Goal: Use online tool/utility: Utilize a website feature to perform a specific function

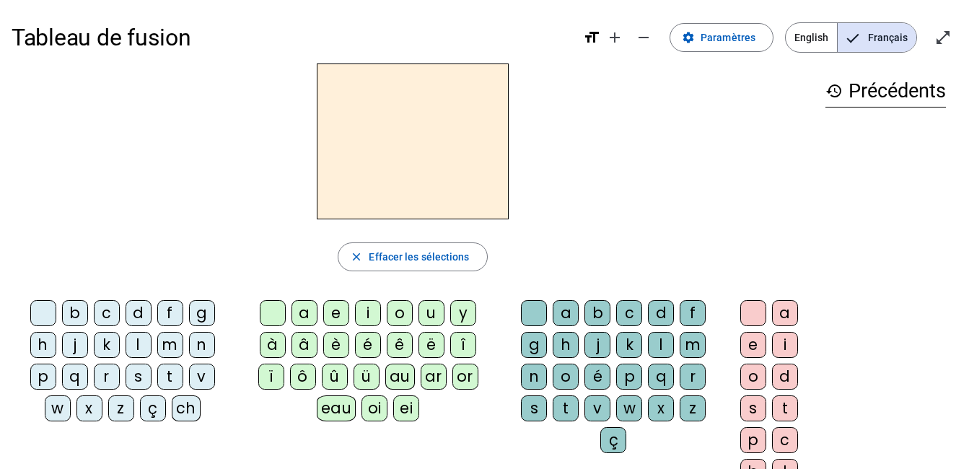
scroll to position [53, 0]
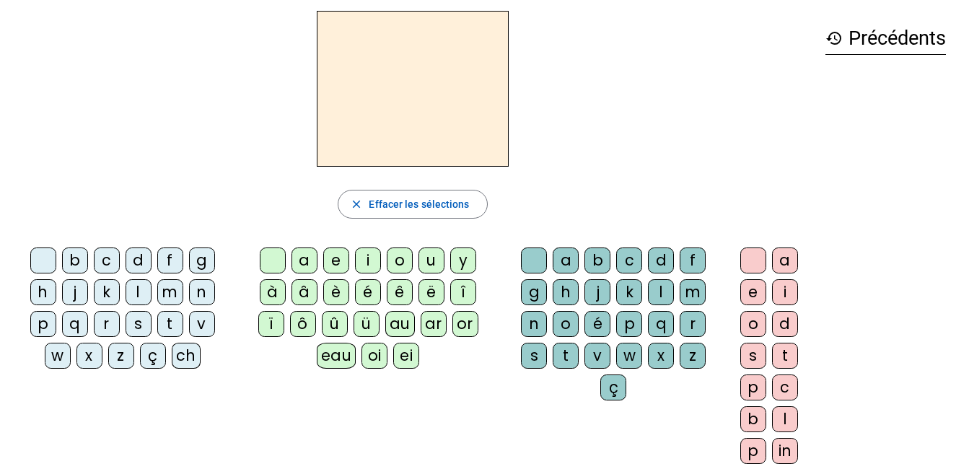
click at [165, 289] on div "m" at bounding box center [170, 292] width 26 height 26
click at [307, 268] on div "a" at bounding box center [305, 261] width 26 height 26
click at [655, 286] on div "l" at bounding box center [661, 292] width 26 height 26
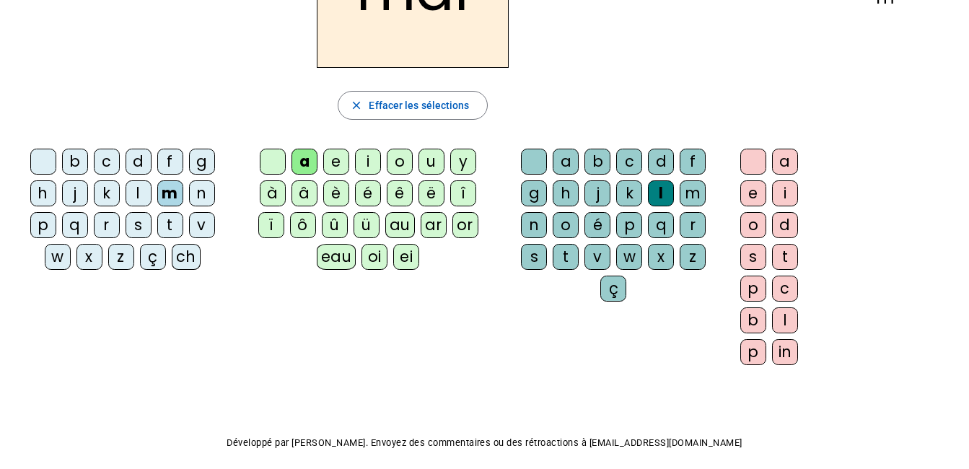
scroll to position [157, 0]
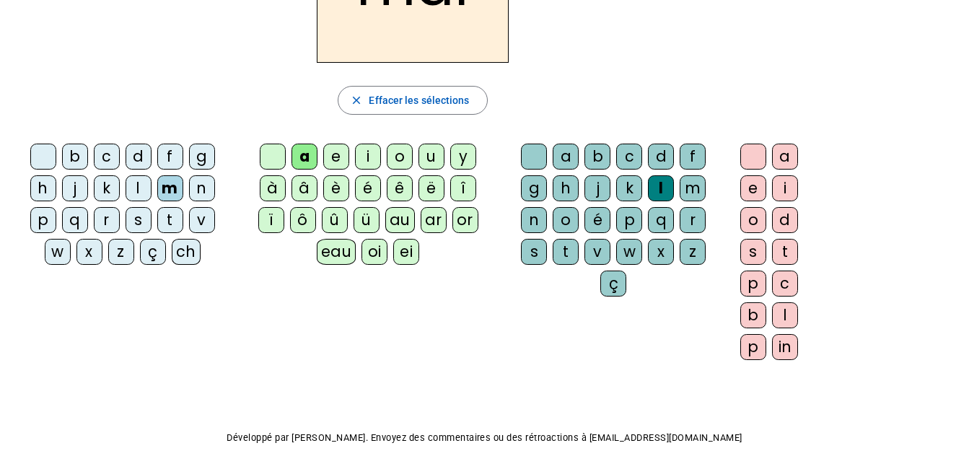
click at [787, 342] on div "in" at bounding box center [785, 347] width 26 height 26
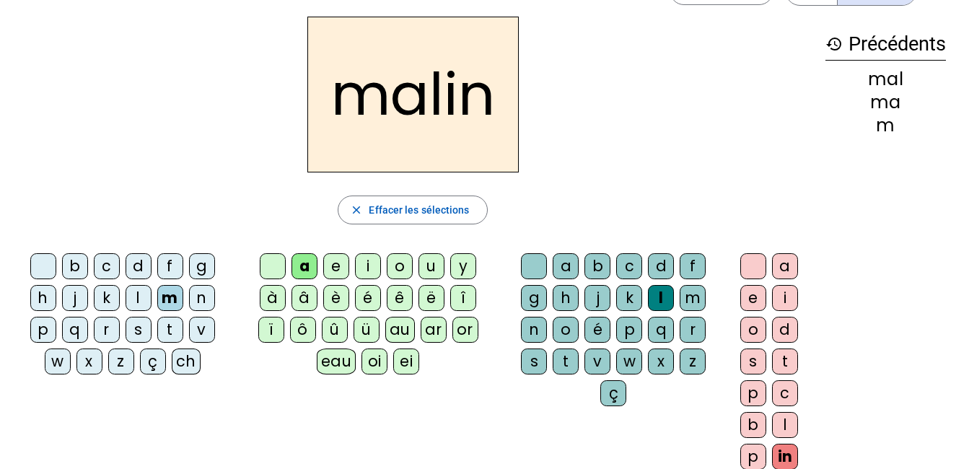
scroll to position [46, 0]
click at [565, 363] on div "t" at bounding box center [566, 362] width 26 height 26
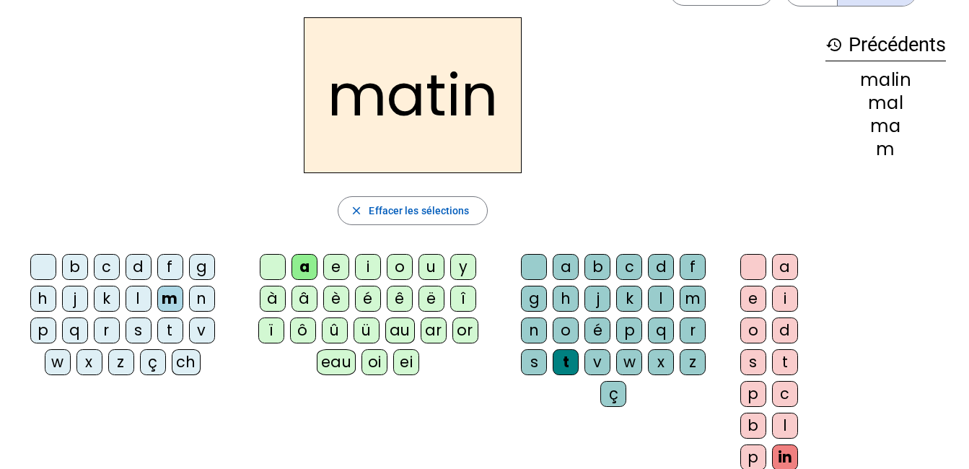
click at [692, 333] on div "r" at bounding box center [693, 331] width 26 height 26
click at [173, 329] on div "t" at bounding box center [170, 331] width 26 height 26
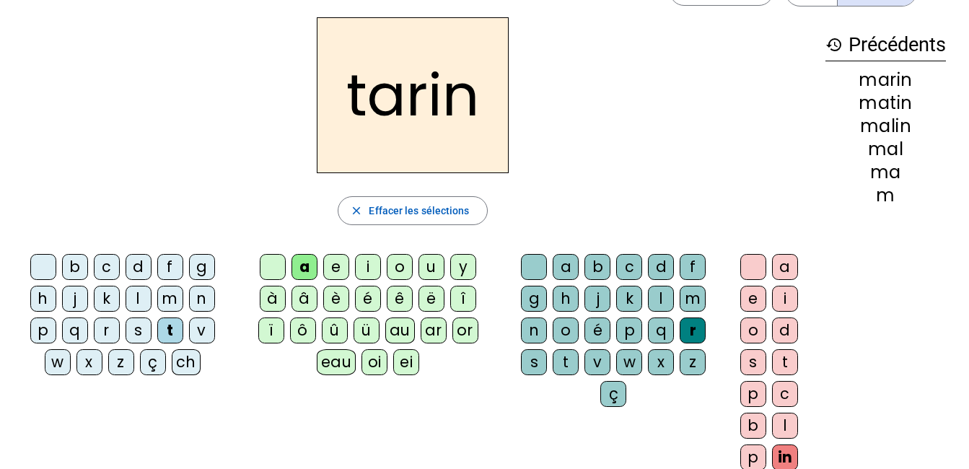
click at [565, 361] on div "t" at bounding box center [566, 362] width 26 height 26
click at [128, 325] on div "s" at bounding box center [139, 331] width 26 height 26
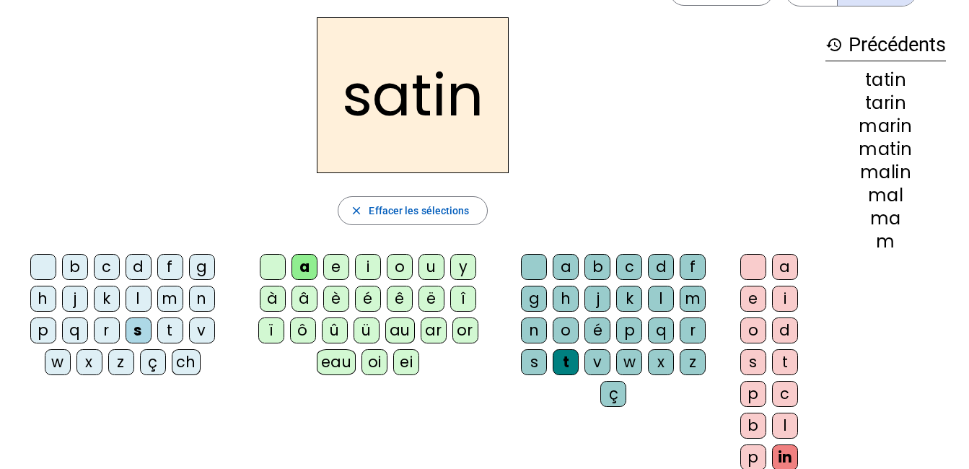
click at [632, 325] on div "p" at bounding box center [629, 331] width 26 height 26
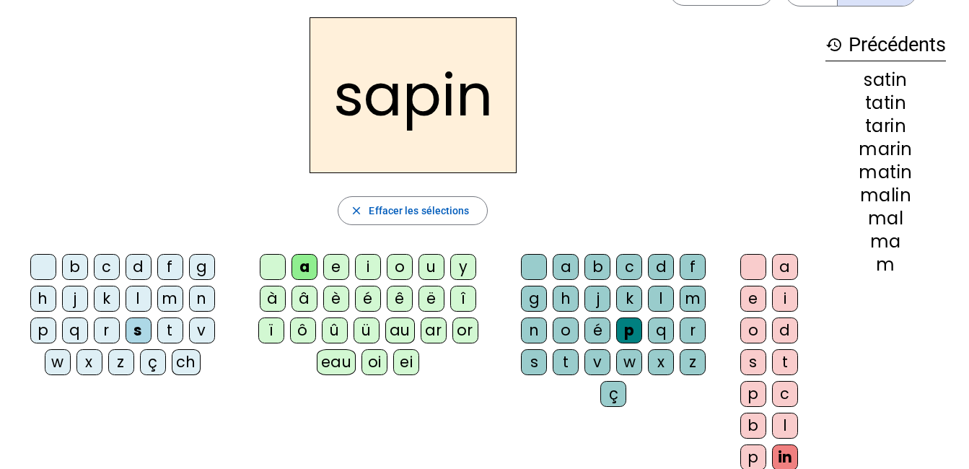
click at [132, 302] on div "l" at bounding box center [139, 299] width 26 height 26
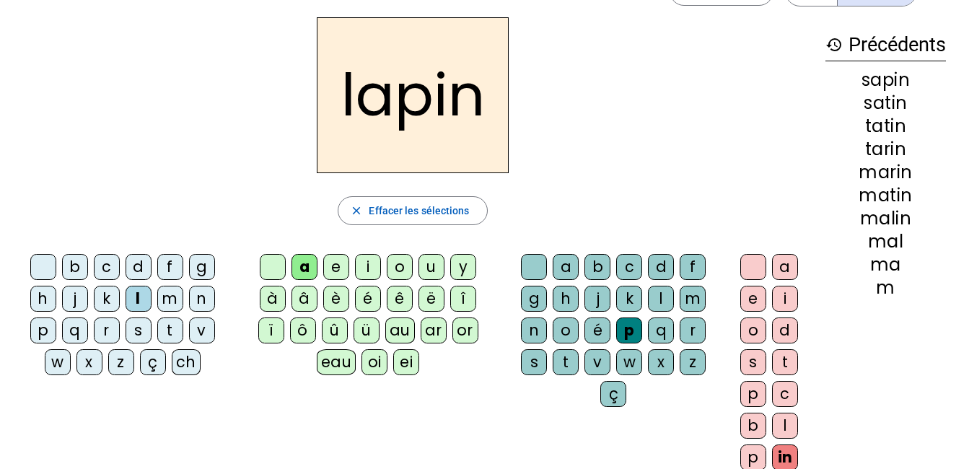
click at [561, 364] on div "t" at bounding box center [566, 362] width 26 height 26
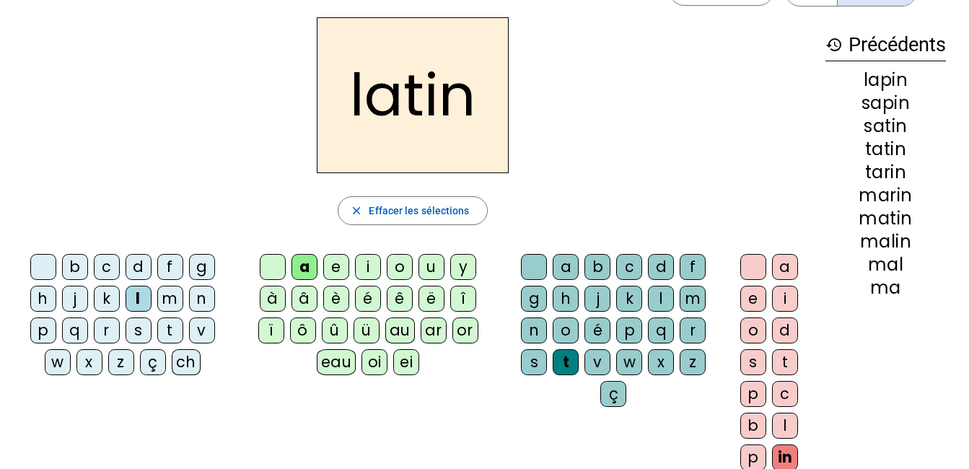
click at [43, 322] on div "p" at bounding box center [43, 331] width 26 height 26
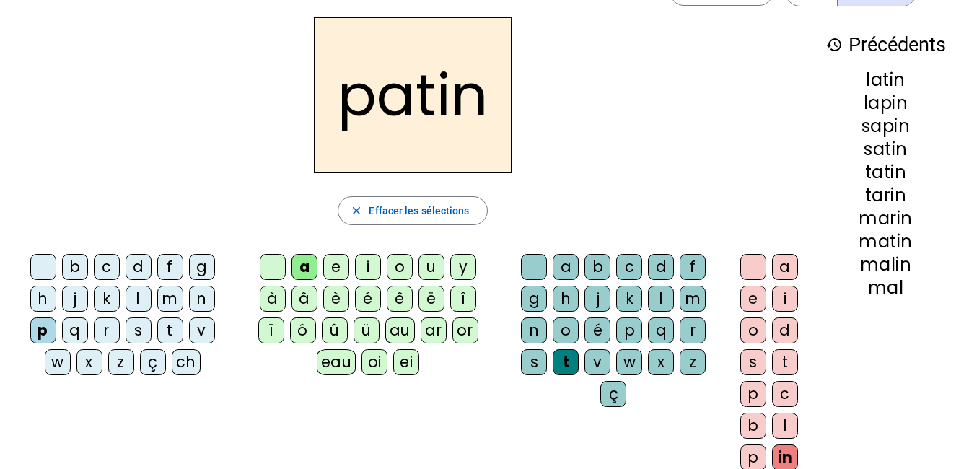
click at [398, 265] on div "o" at bounding box center [400, 267] width 26 height 26
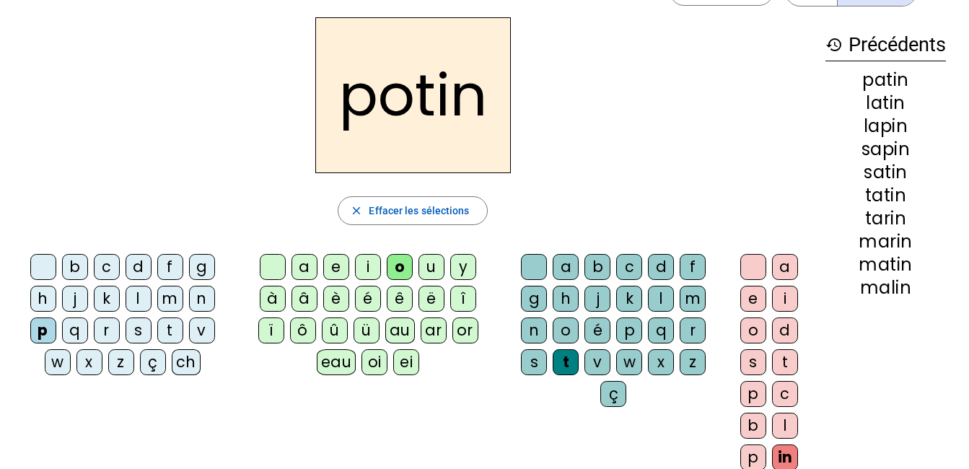
click at [110, 333] on div "r" at bounding box center [107, 331] width 26 height 26
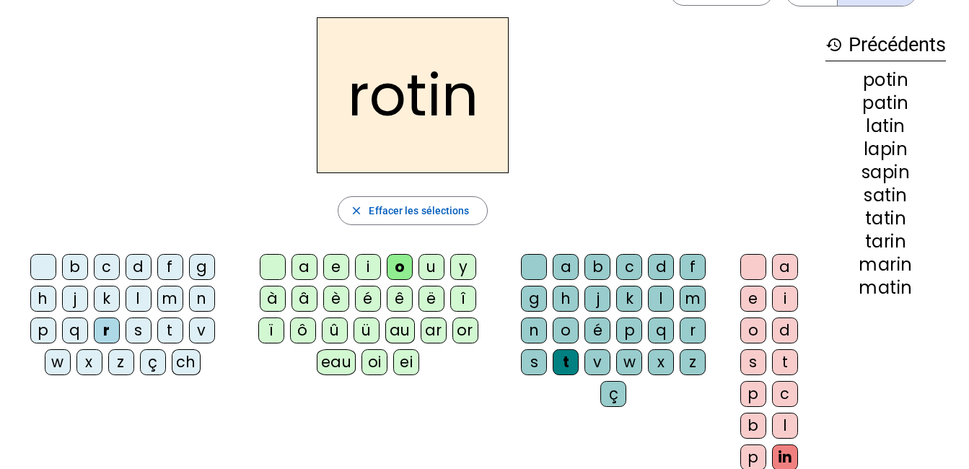
click at [79, 268] on div "b" at bounding box center [75, 267] width 26 height 26
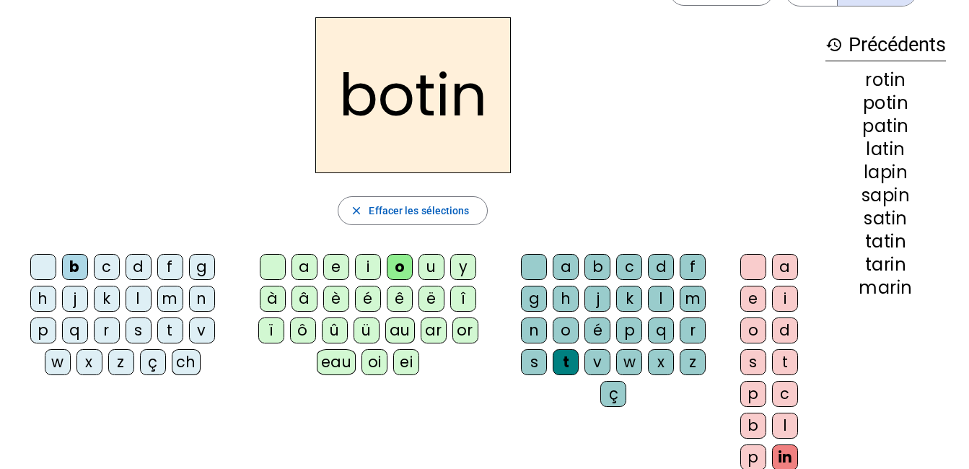
click at [99, 327] on div "r" at bounding box center [107, 331] width 26 height 26
